Goal: Find specific page/section: Find specific page/section

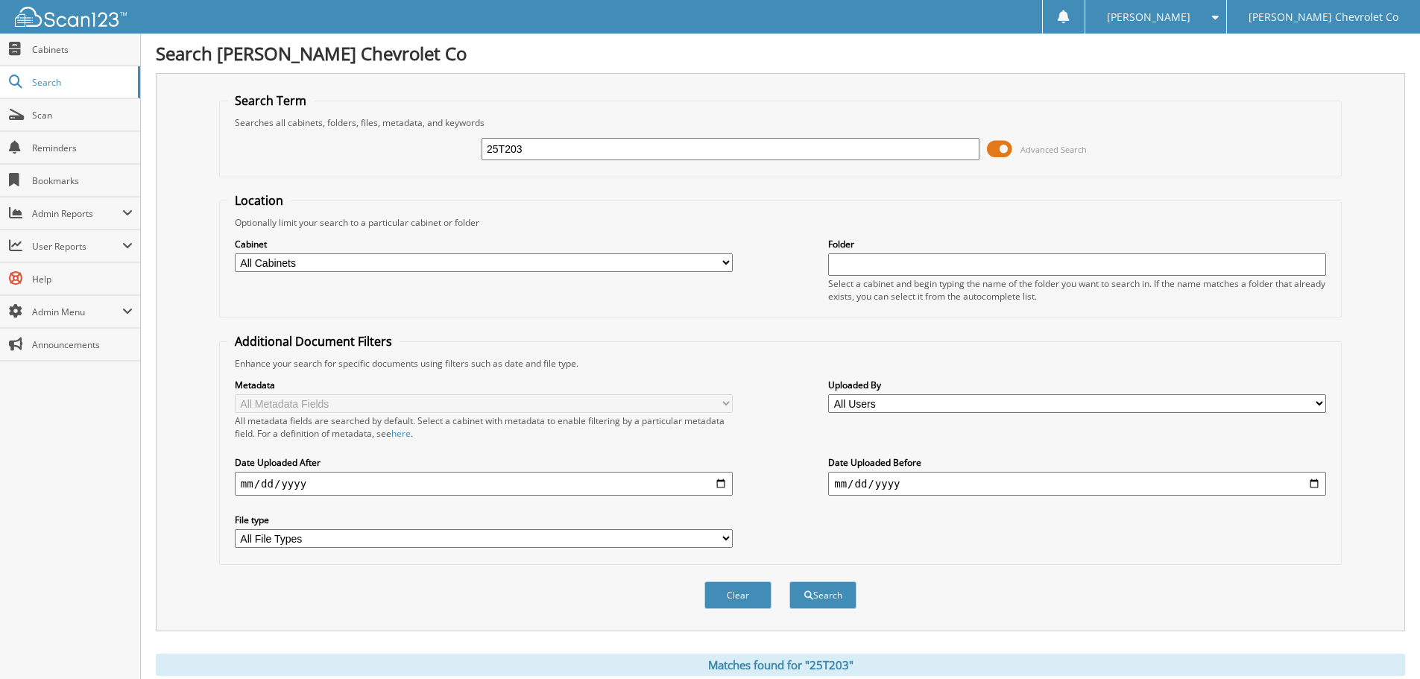
drag, startPoint x: 453, startPoint y: 146, endPoint x: 274, endPoint y: 159, distance: 179.4
click at [274, 159] on div "25T203 Advanced Search" at bounding box center [780, 149] width 1106 height 40
type input "25t259"
click at [790, 582] on button "Search" at bounding box center [823, 596] width 67 height 28
click at [58, 59] on link "Cabinets" at bounding box center [70, 50] width 140 height 32
